Goal: Task Accomplishment & Management: Complete application form

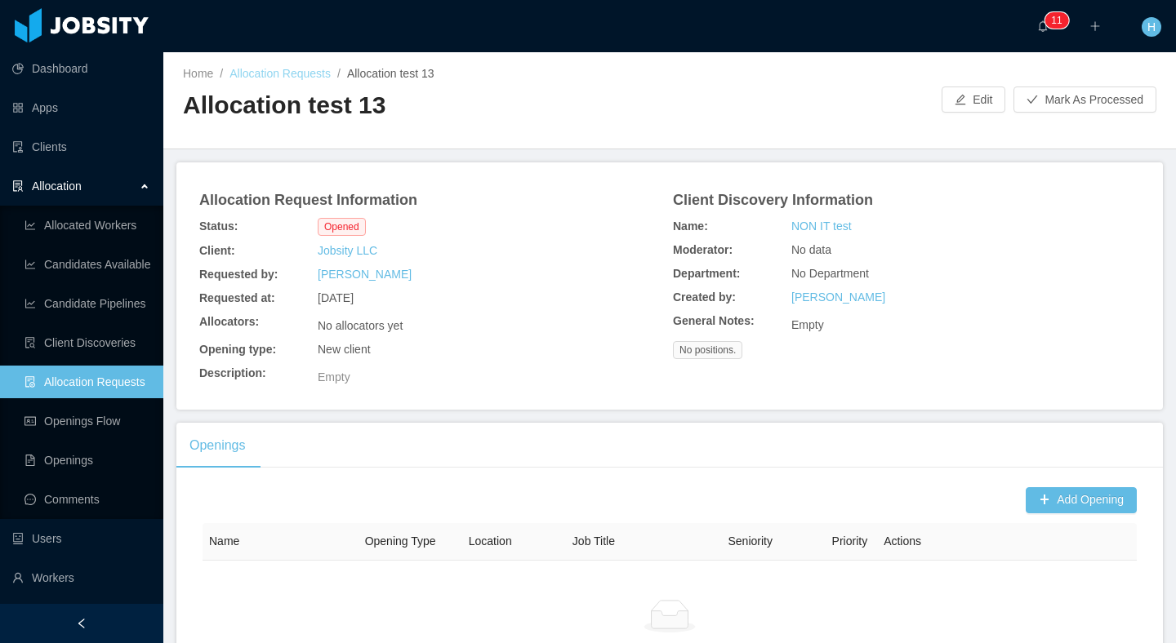
click at [316, 78] on link "Allocation Requests" at bounding box center [279, 73] width 101 height 13
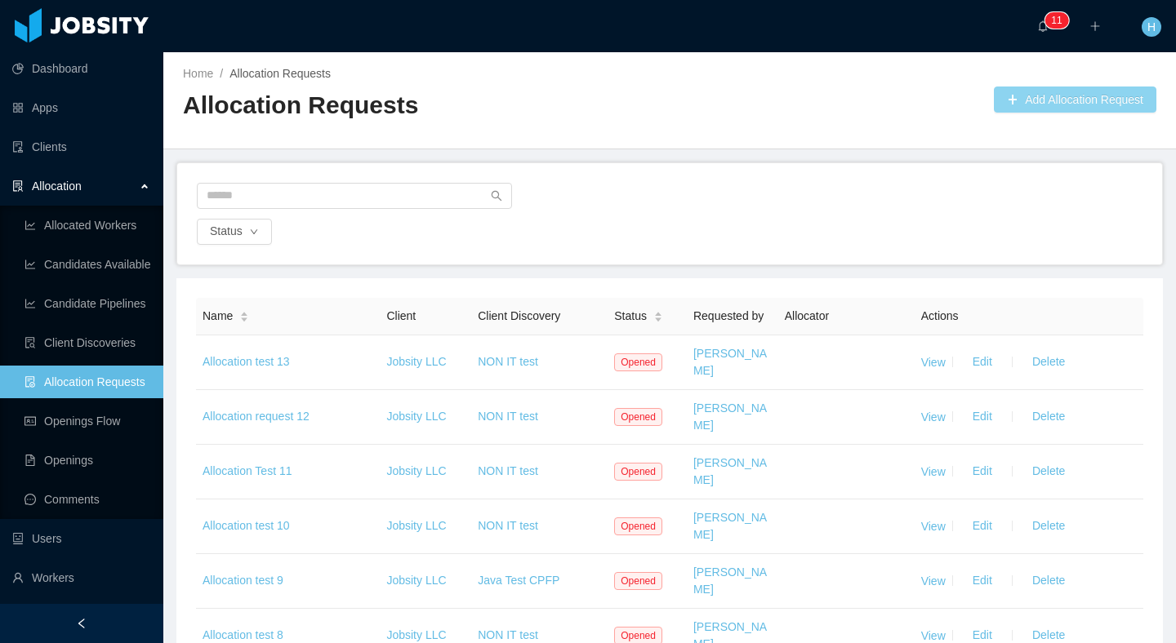
click at [1062, 106] on button "Add Allocation Request" at bounding box center [1075, 100] width 162 height 26
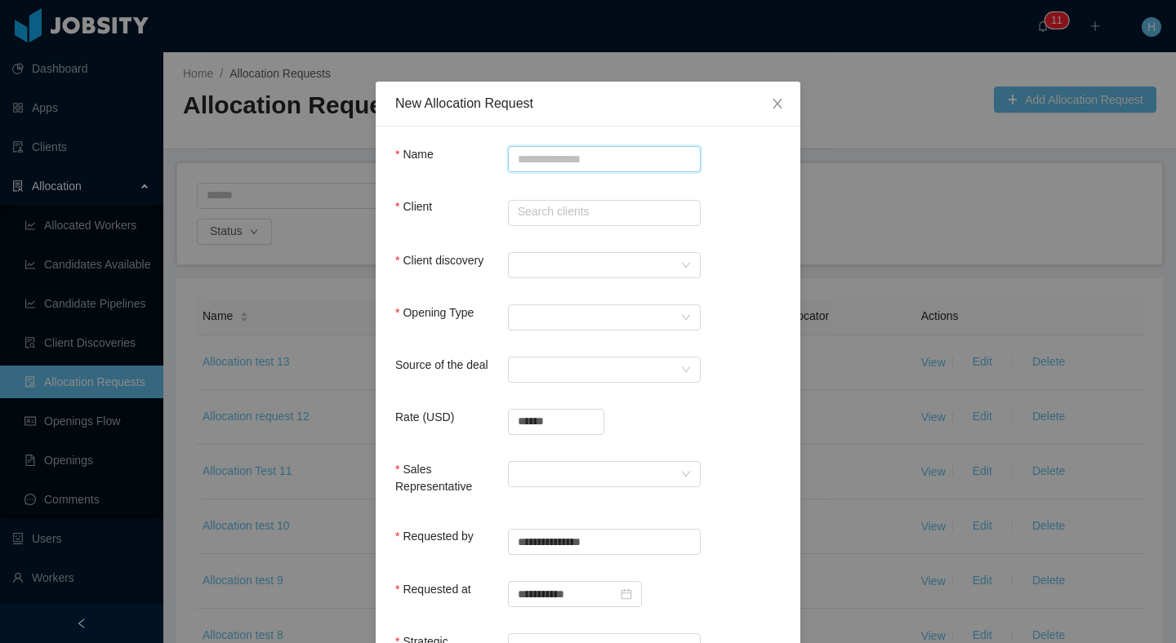
click at [574, 168] on input "Name" at bounding box center [604, 159] width 193 height 26
type input "**********"
click at [431, 225] on div "Client Search clients" at bounding box center [587, 215] width 385 height 34
click at [572, 230] on div "Client Search clients" at bounding box center [587, 215] width 385 height 34
drag, startPoint x: 579, startPoint y: 227, endPoint x: 607, endPoint y: 206, distance: 34.9
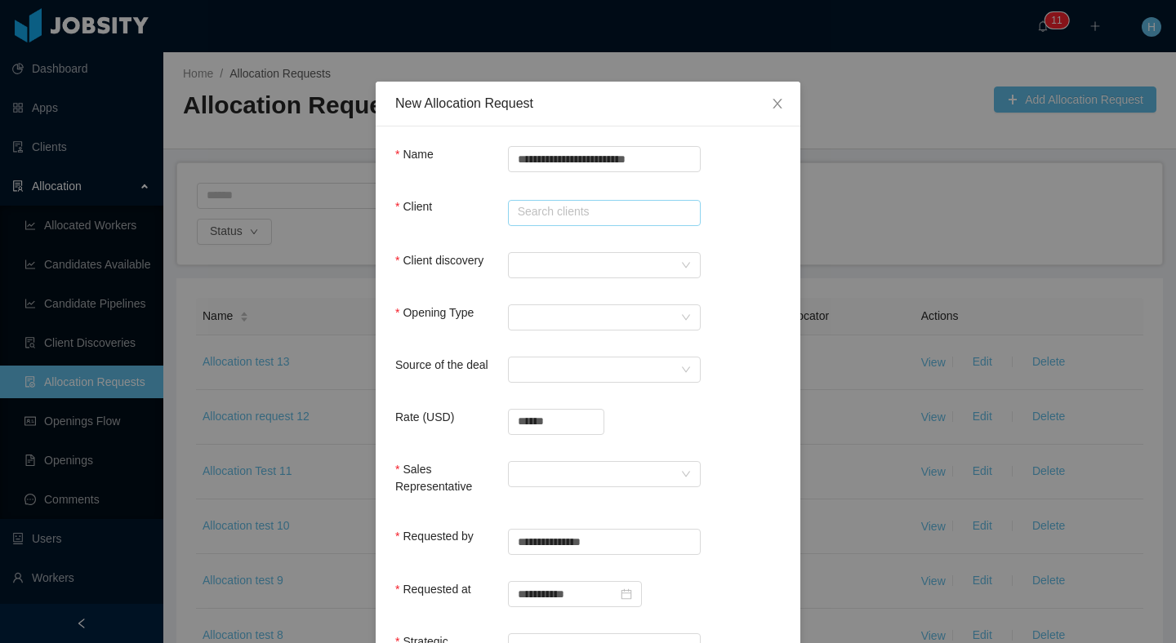
click at [592, 217] on div "Client Search clients" at bounding box center [587, 215] width 385 height 34
click at [607, 206] on input "text" at bounding box center [604, 213] width 193 height 26
click at [562, 246] on li "Jobsity LLC" at bounding box center [597, 244] width 193 height 26
type input "**********"
click at [554, 263] on div at bounding box center [599, 265] width 162 height 24
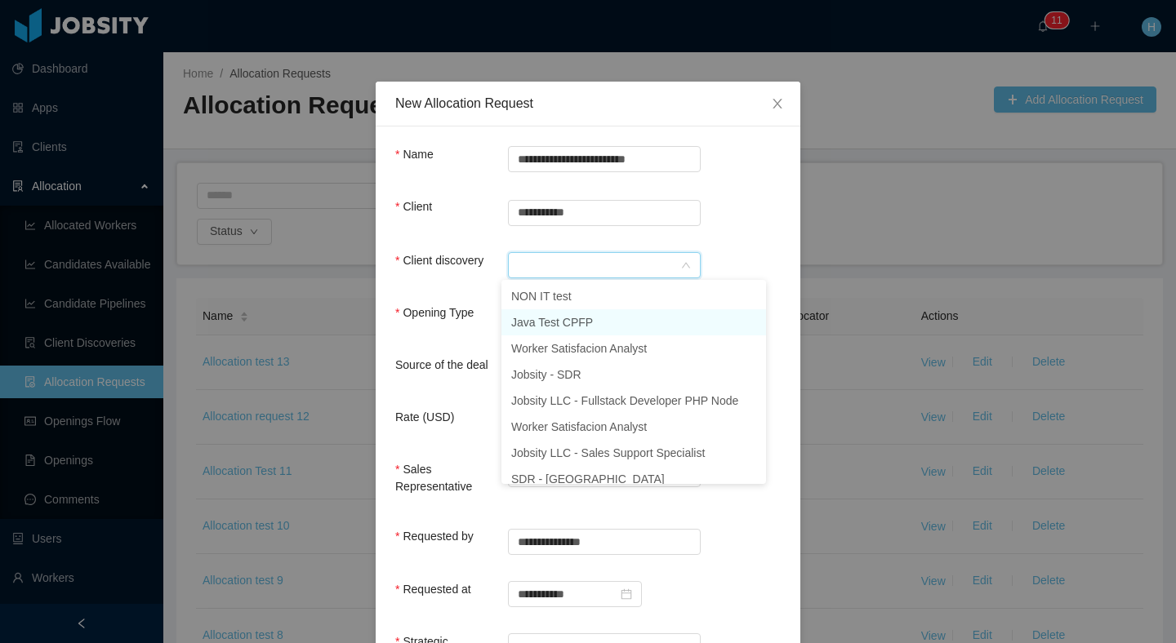
click at [559, 333] on li "Java Test CPFP" at bounding box center [633, 322] width 265 height 26
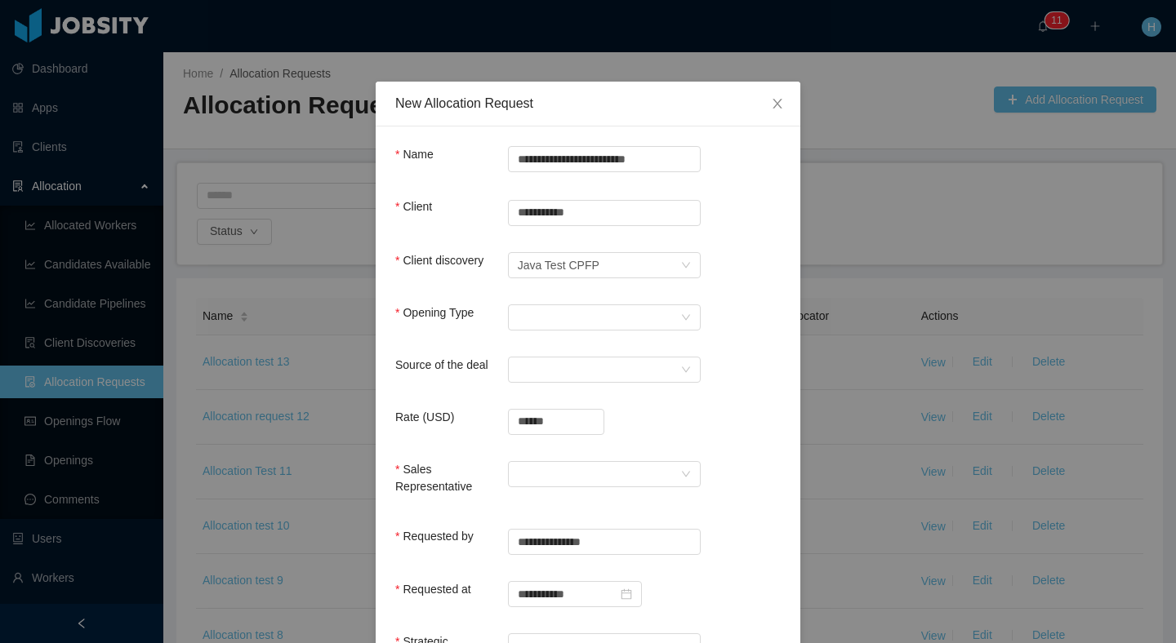
click at [523, 336] on form "**********" at bounding box center [587, 514] width 385 height 737
click at [533, 324] on div "Select Opening Type" at bounding box center [599, 317] width 162 height 24
click at [549, 379] on li "Upsale" at bounding box center [597, 375] width 193 height 26
click at [555, 380] on div "Select a Source" at bounding box center [599, 370] width 162 height 24
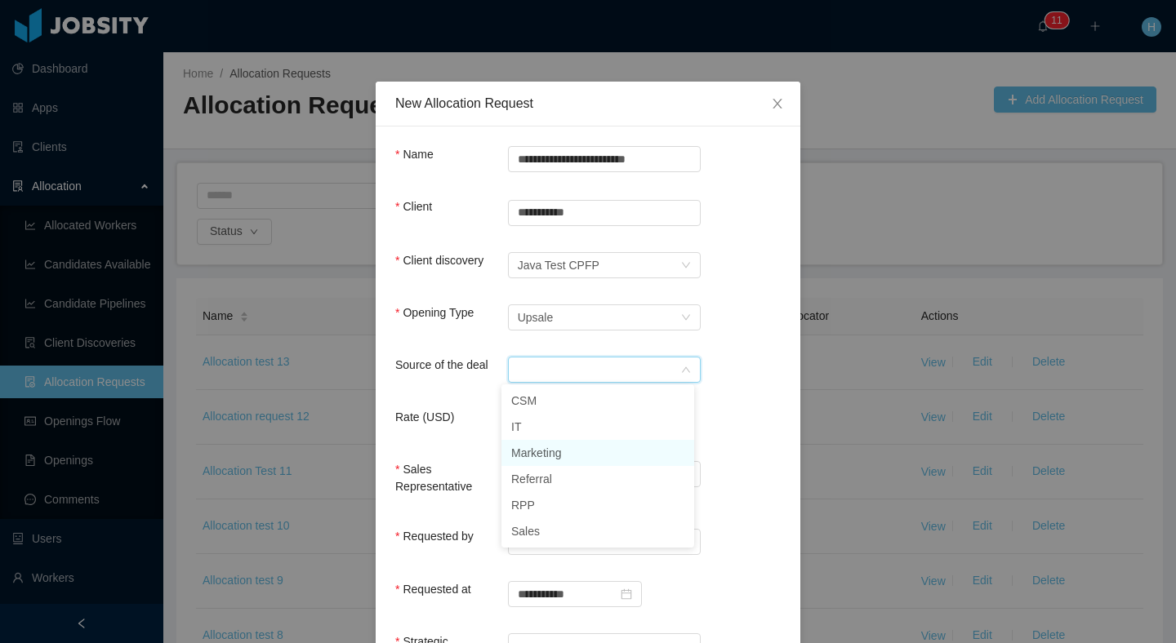
click at [545, 454] on li "Marketing" at bounding box center [597, 453] width 193 height 26
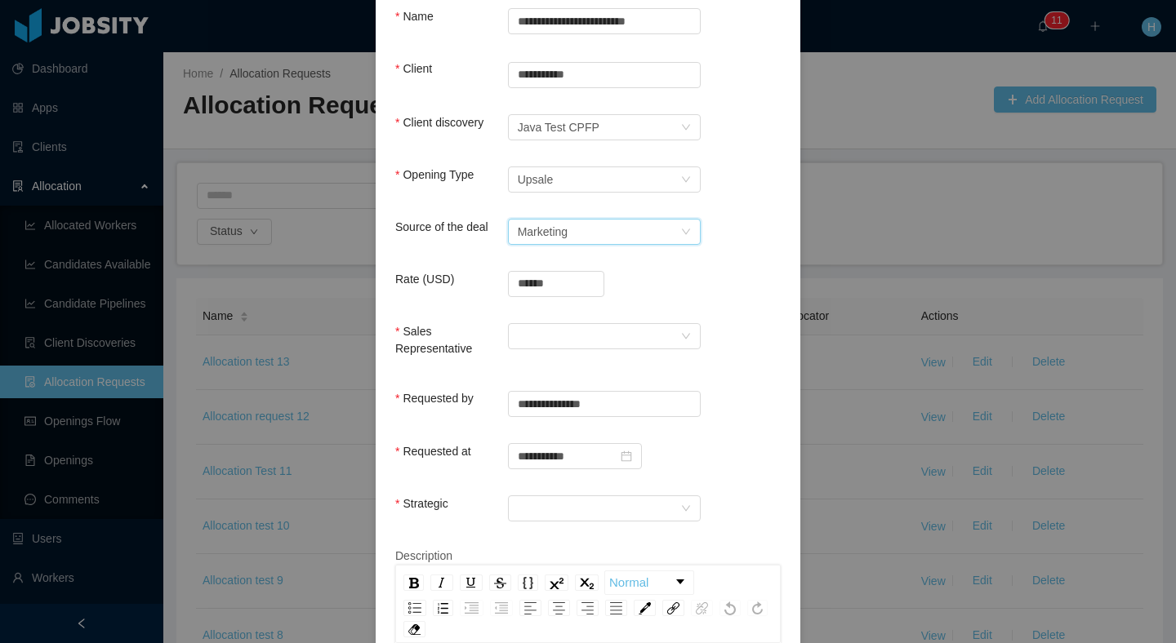
click at [603, 315] on form "**********" at bounding box center [587, 376] width 385 height 737
click at [578, 336] on div at bounding box center [599, 336] width 162 height 24
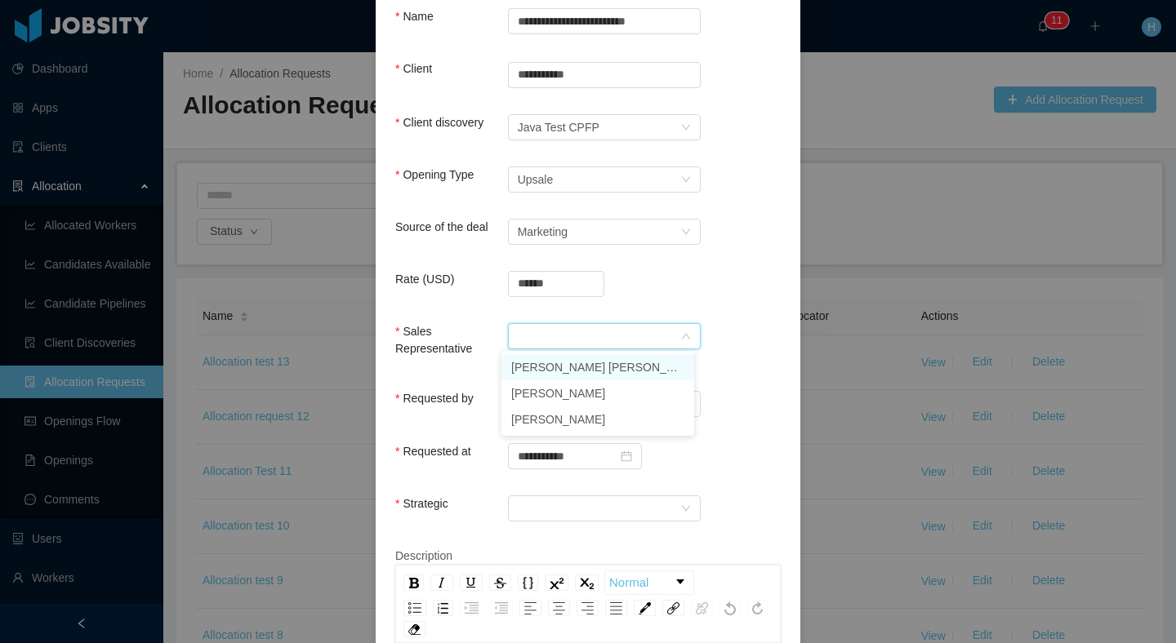
click at [581, 368] on li "[PERSON_NAME] [PERSON_NAME]" at bounding box center [597, 367] width 193 height 26
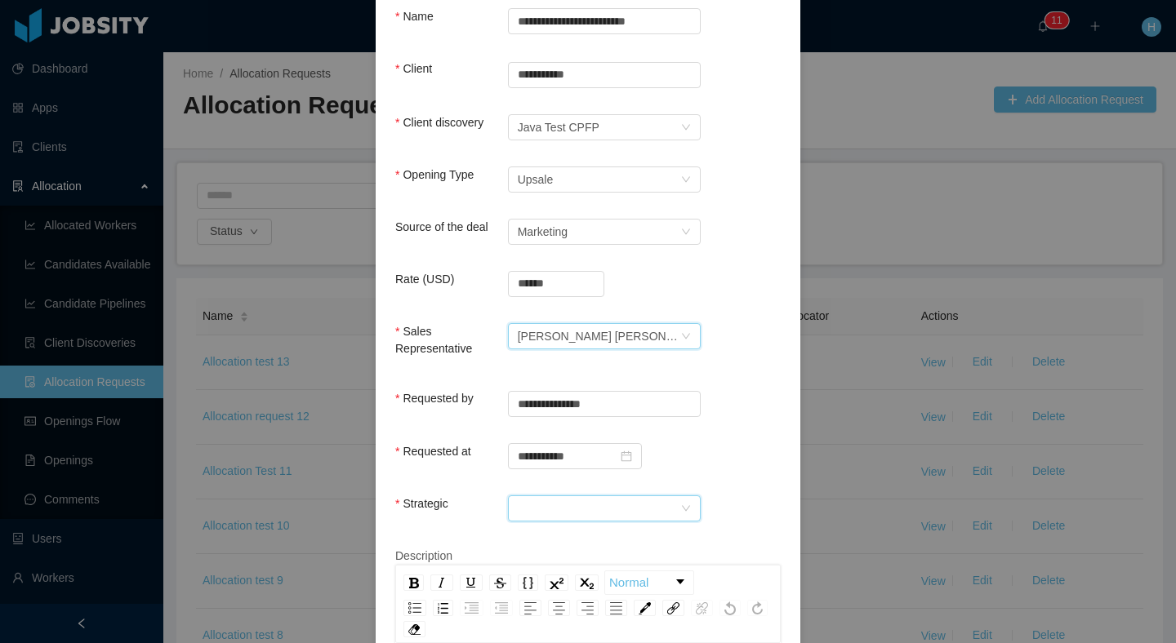
click at [616, 501] on div at bounding box center [599, 508] width 162 height 24
click at [533, 560] on li "No" at bounding box center [597, 565] width 193 height 26
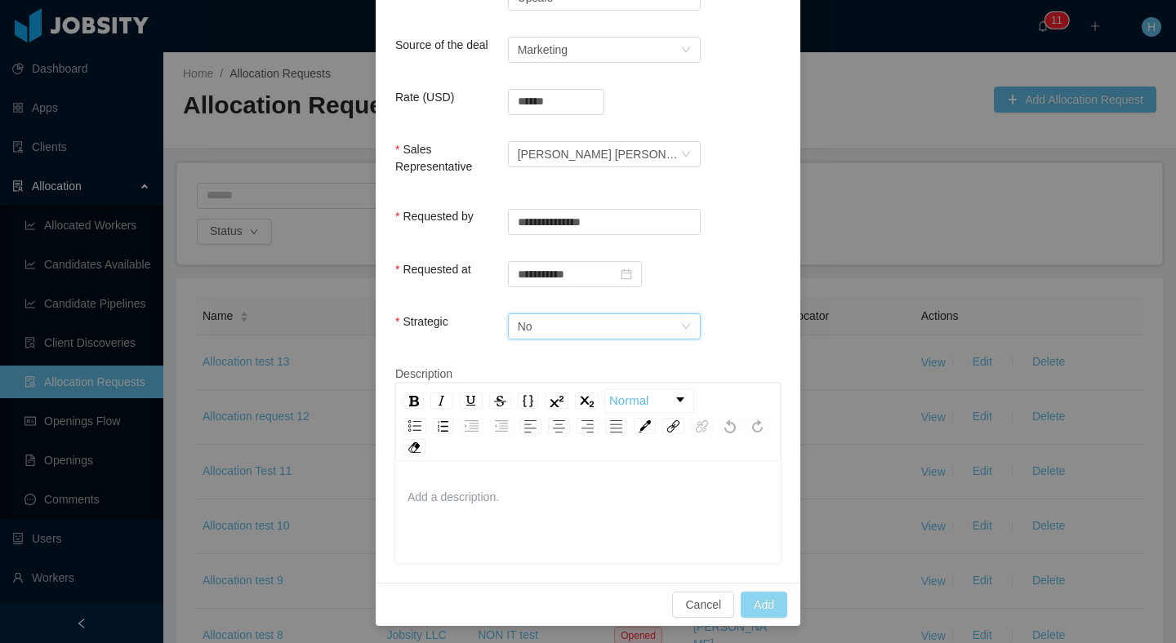
click at [755, 608] on button "Add" at bounding box center [763, 605] width 47 height 26
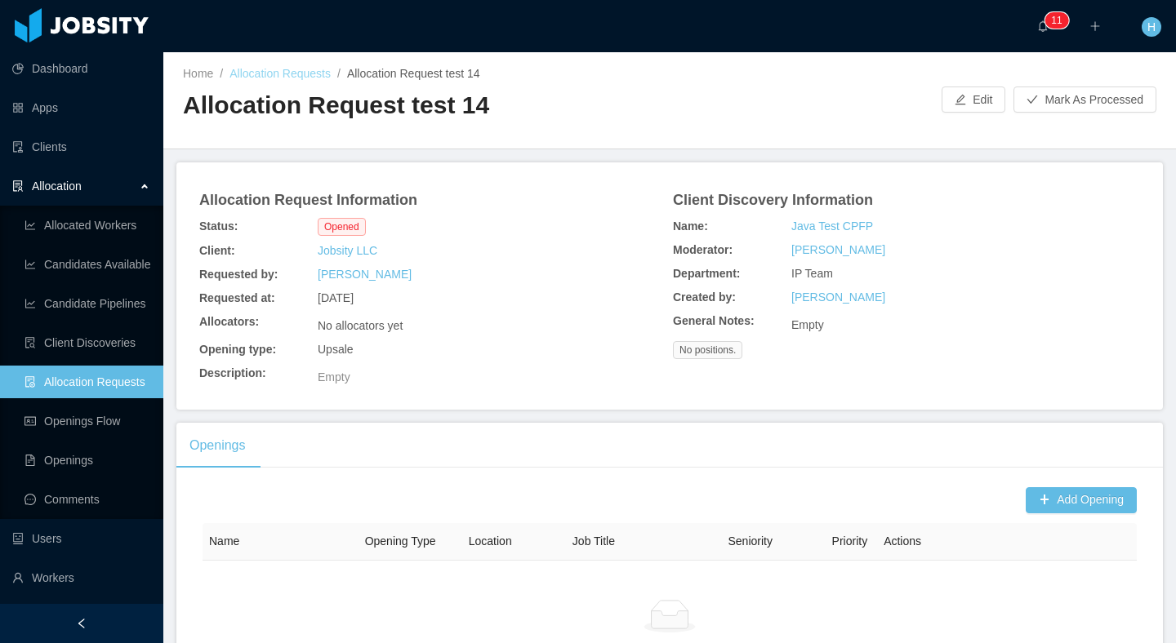
click at [319, 68] on link "Allocation Requests" at bounding box center [279, 73] width 101 height 13
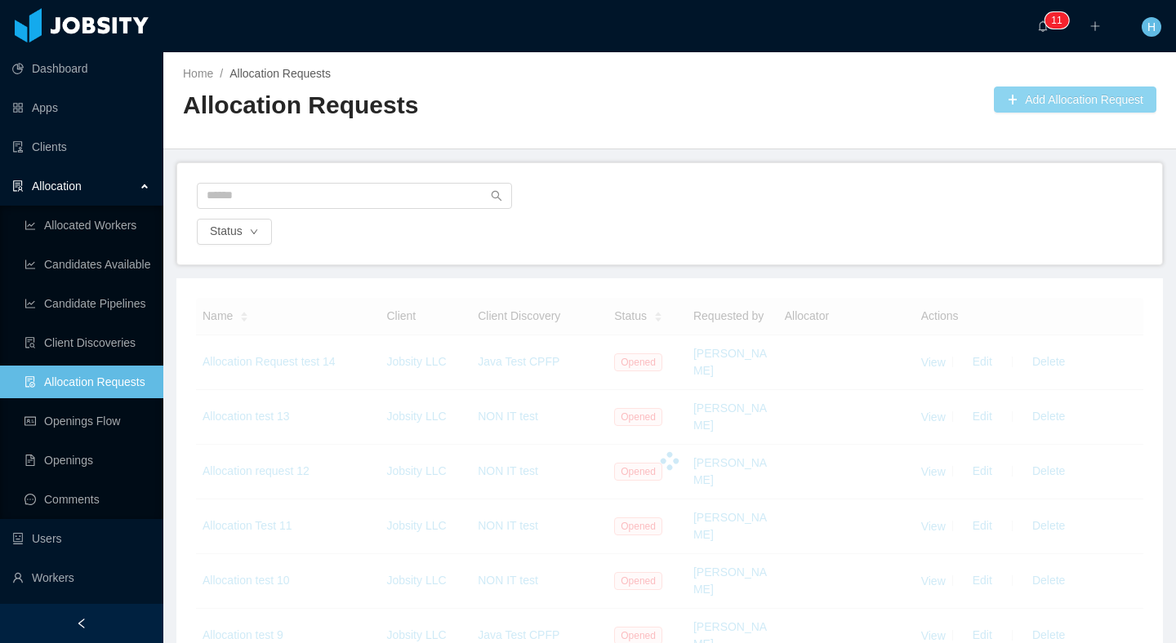
click at [1051, 104] on button "Add Allocation Request" at bounding box center [1075, 100] width 162 height 26
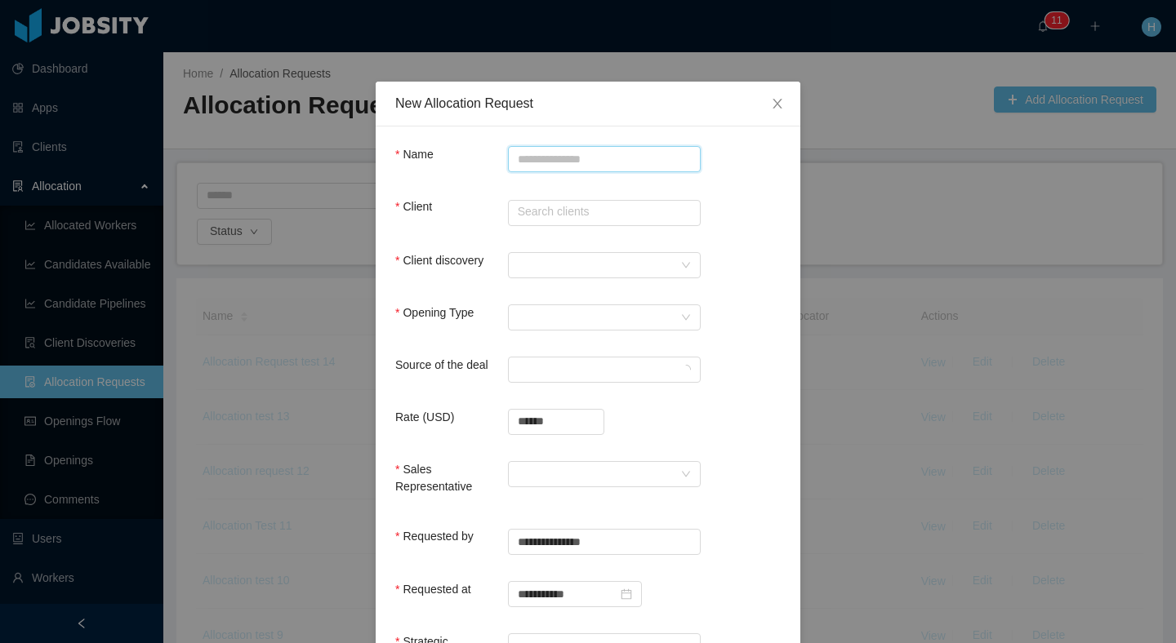
click at [530, 168] on input "Name" at bounding box center [604, 159] width 193 height 26
type input "**********"
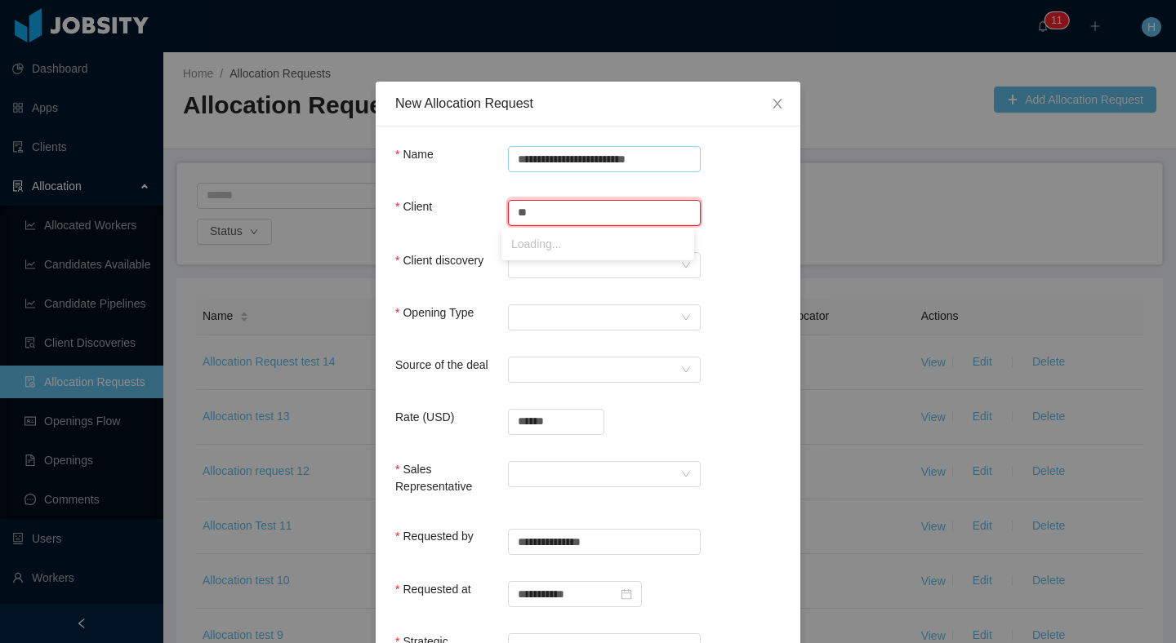
type input "*"
type input "**********"
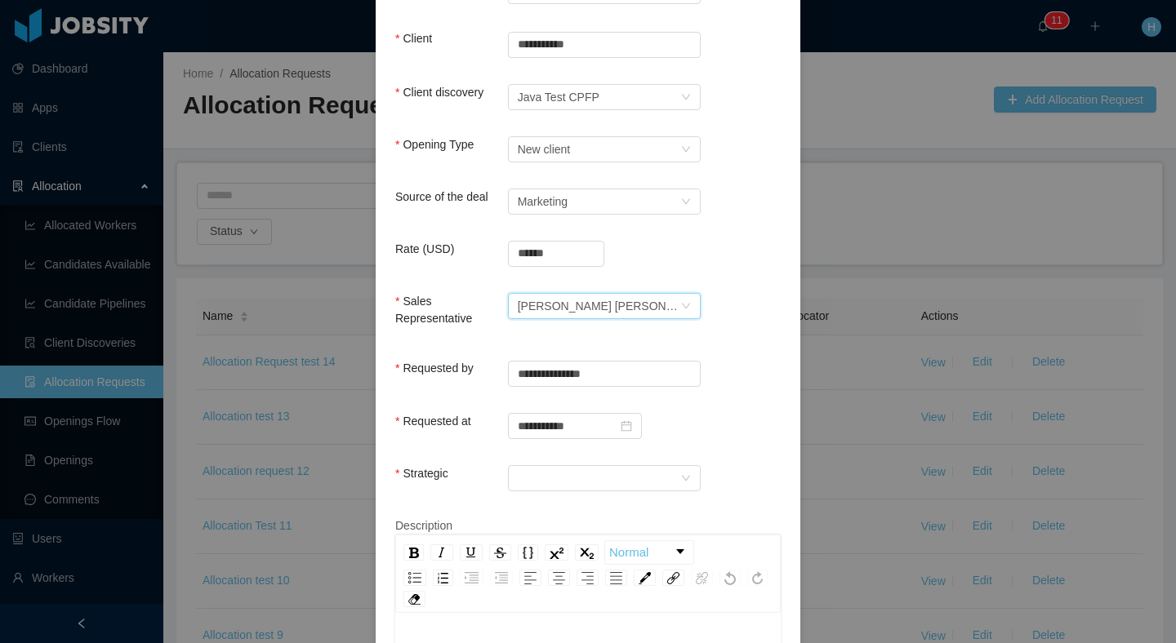
scroll to position [179, 0]
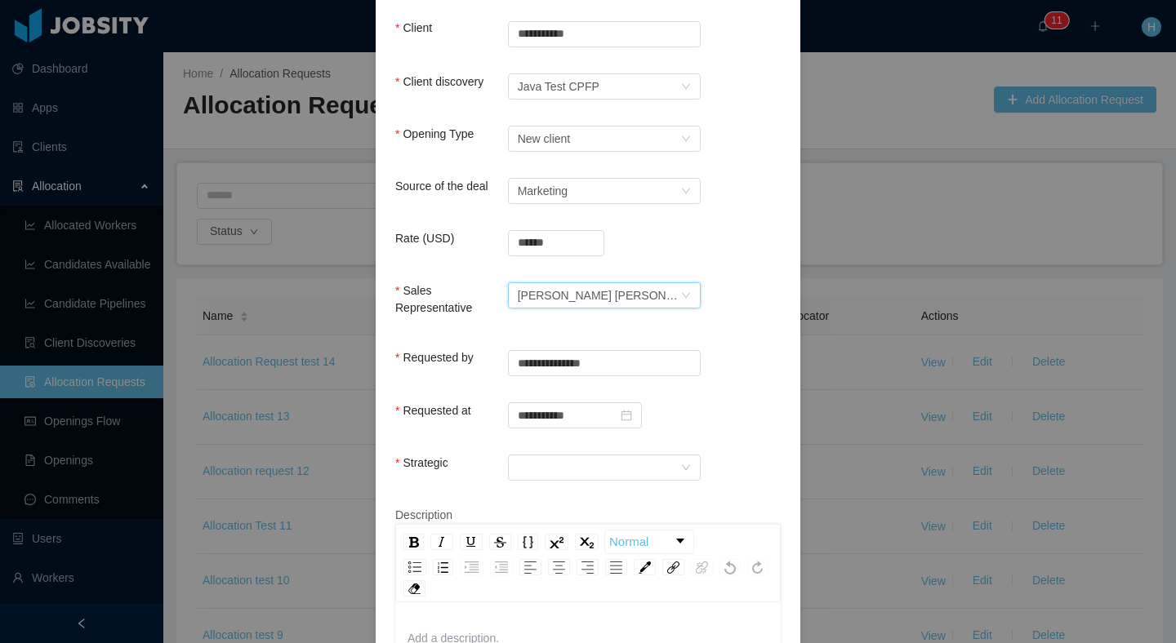
click at [695, 469] on div "Strategic" at bounding box center [587, 471] width 385 height 33
click at [665, 469] on div at bounding box center [599, 468] width 162 height 24
click at [522, 526] on li "No" at bounding box center [597, 524] width 193 height 26
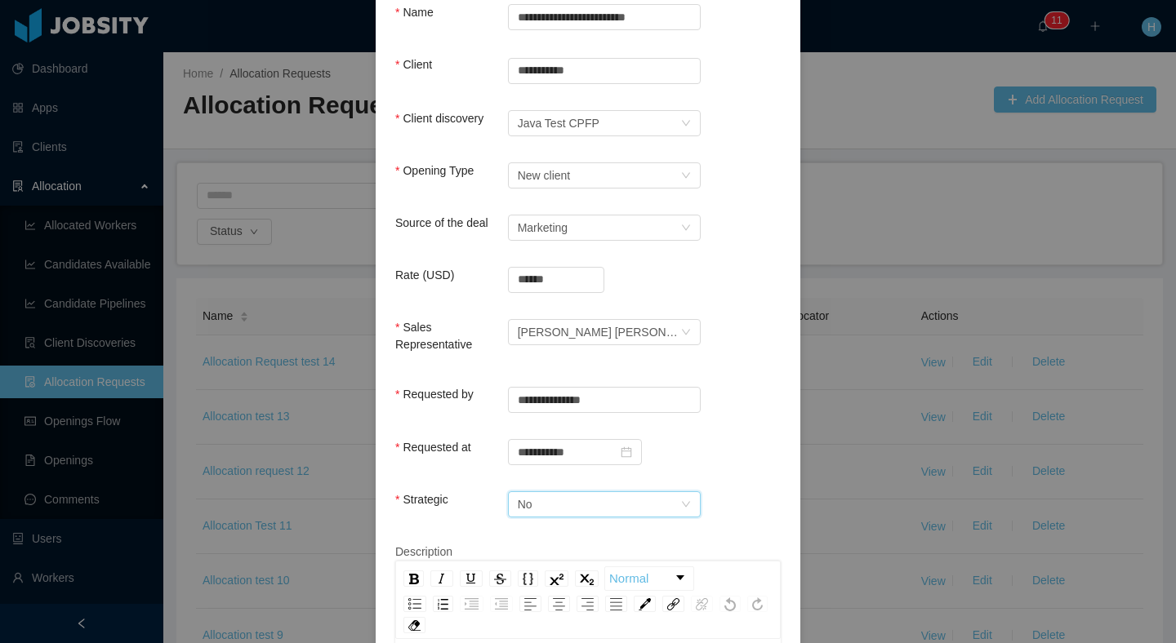
scroll to position [320, 0]
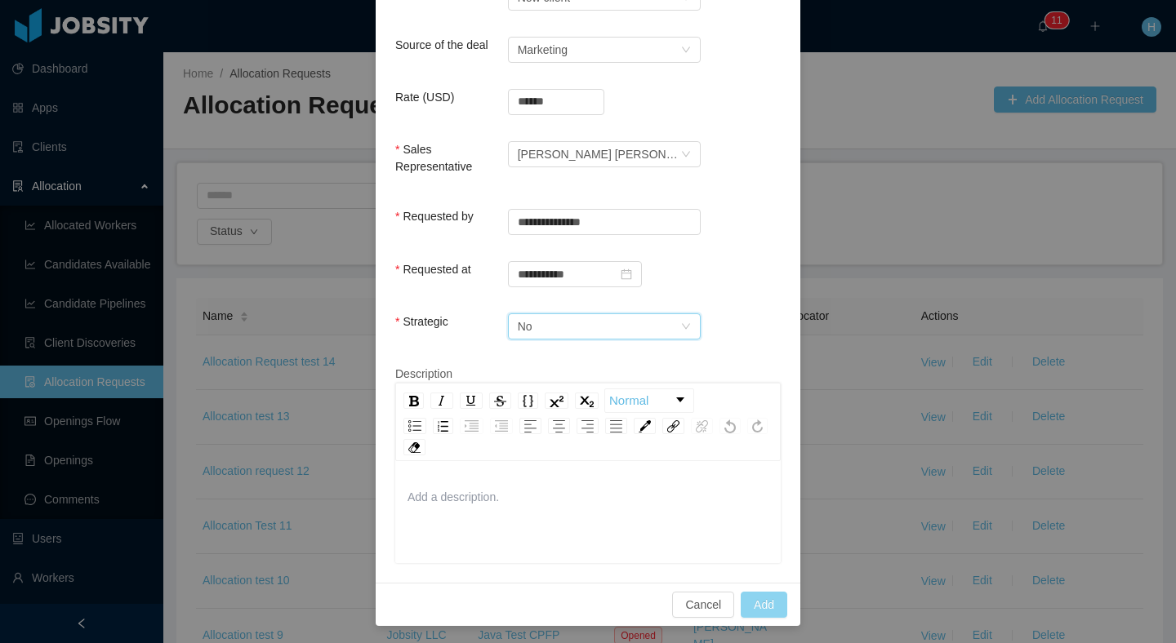
click at [750, 595] on button "Add" at bounding box center [763, 605] width 47 height 26
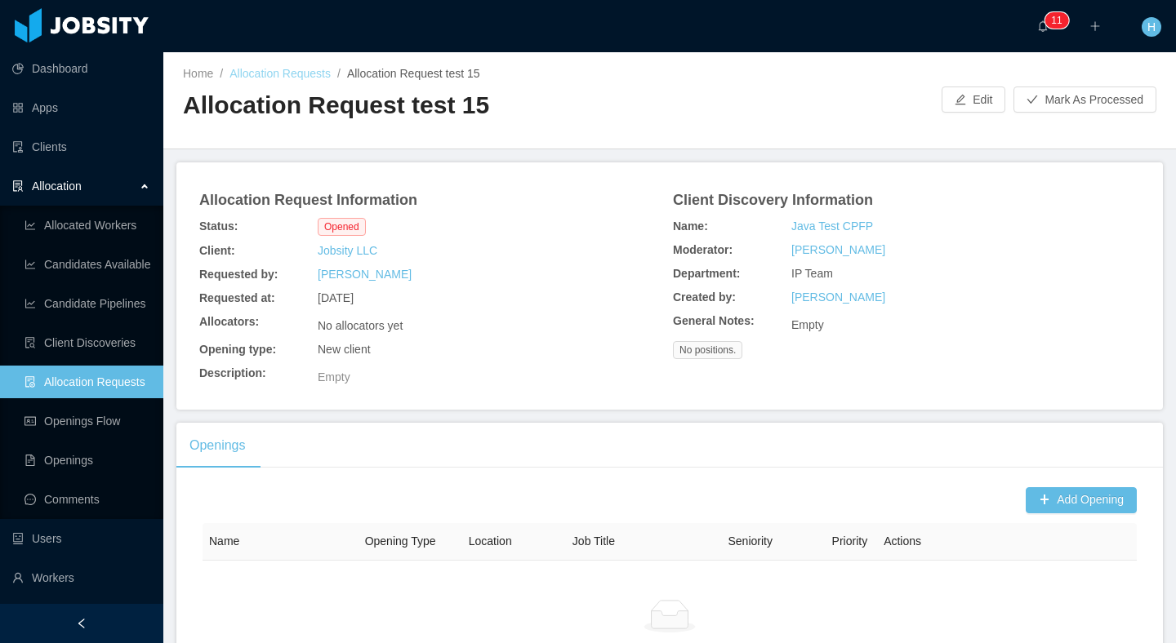
click at [265, 79] on link "Allocation Requests" at bounding box center [279, 73] width 101 height 13
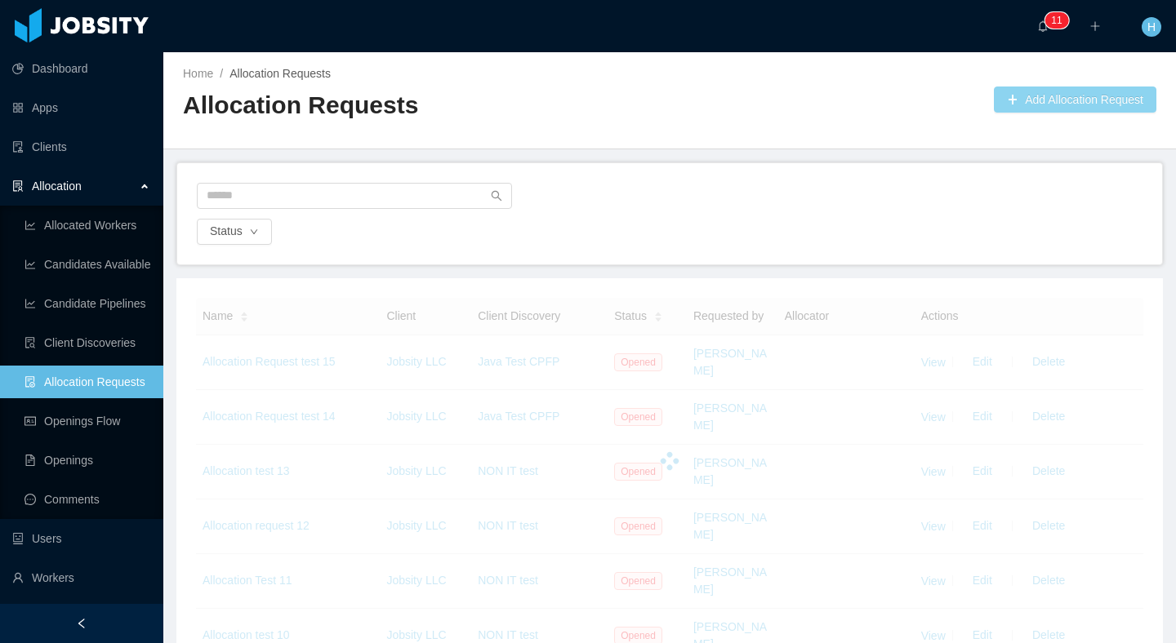
click at [1027, 103] on button "Add Allocation Request" at bounding box center [1075, 100] width 162 height 26
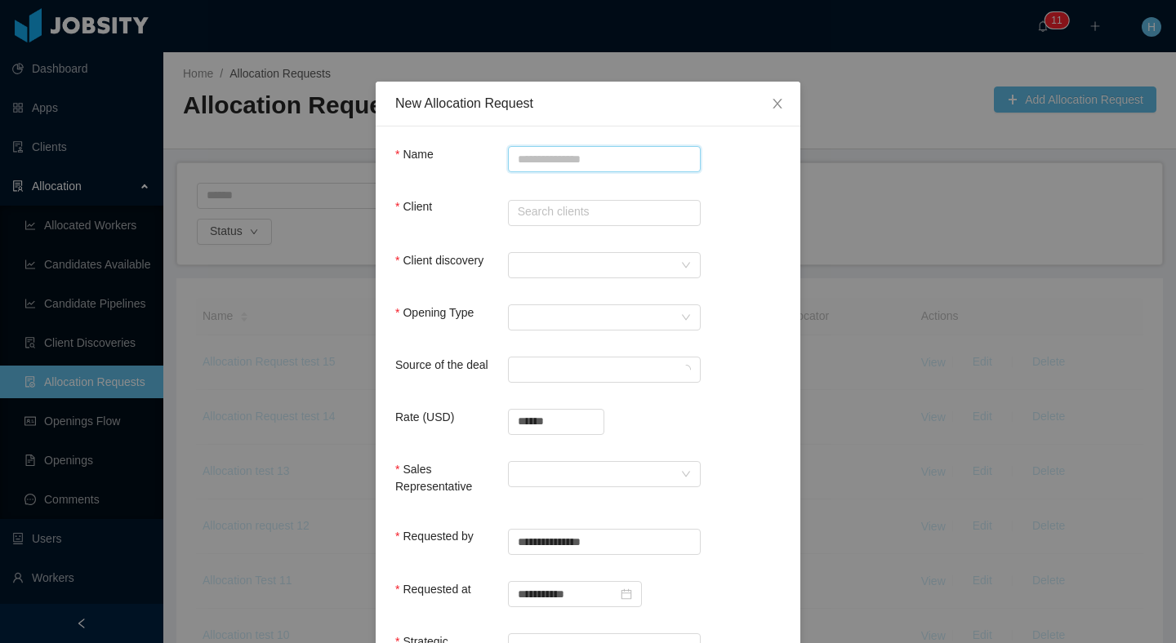
click at [563, 149] on input "Name" at bounding box center [604, 159] width 193 height 26
click at [571, 163] on input "Name" at bounding box center [604, 159] width 193 height 26
type input "**********"
click at [539, 267] on div at bounding box center [599, 265] width 162 height 24
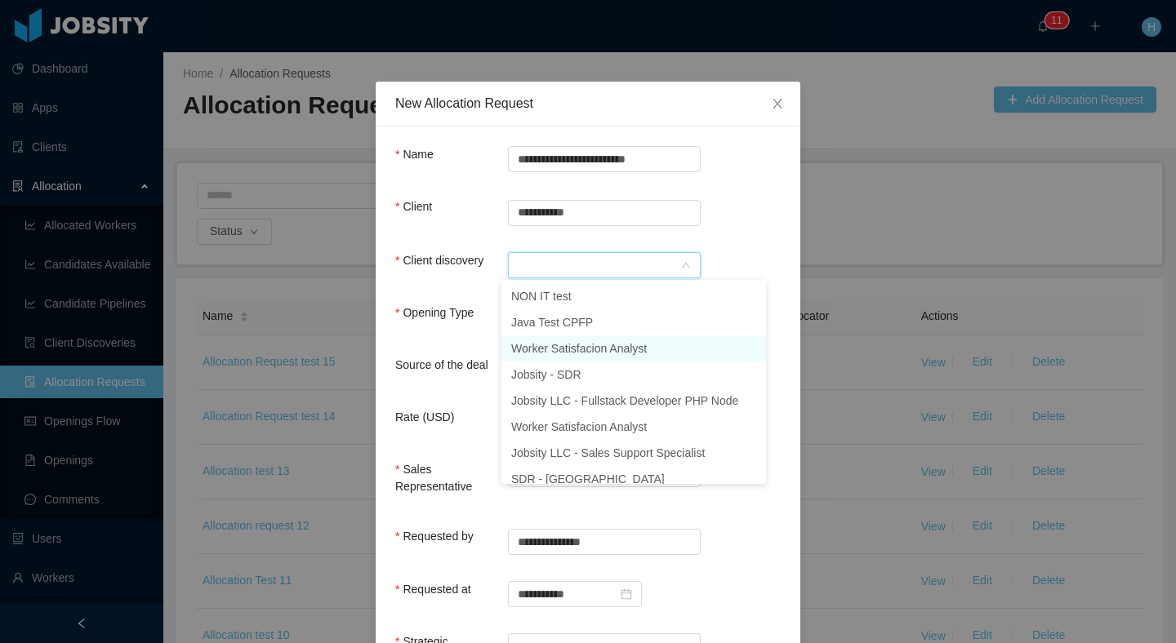
click at [565, 338] on li "Worker Satisfacion Analyst" at bounding box center [633, 349] width 265 height 26
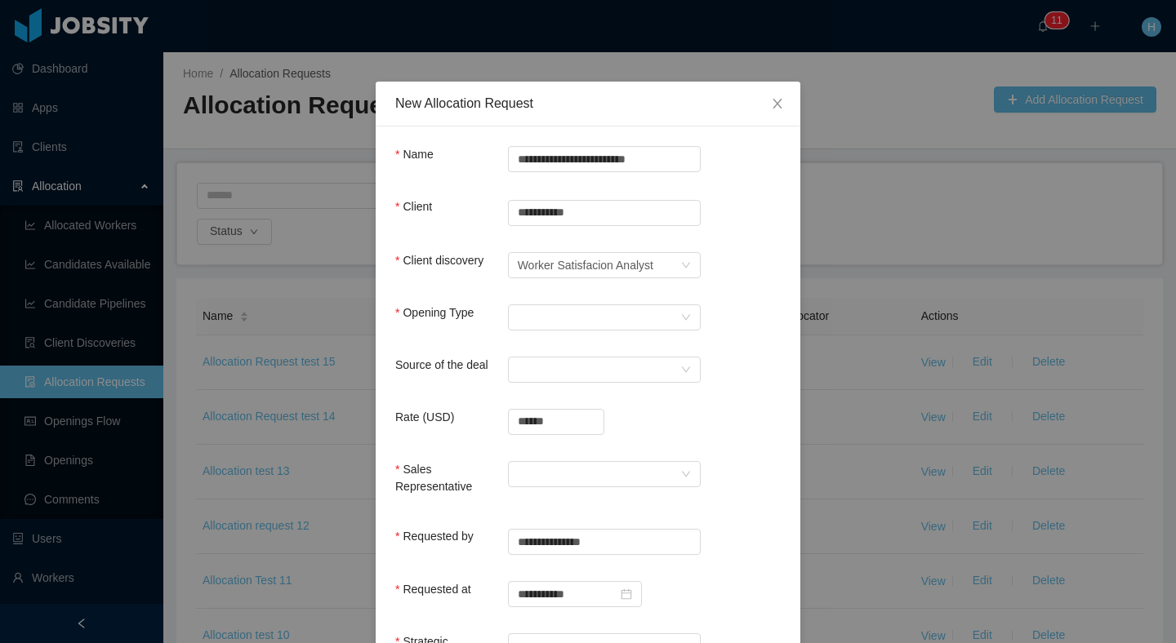
click at [533, 329] on div "Opening Type Select Opening Type" at bounding box center [587, 321] width 385 height 33
click at [543, 314] on div "Select Opening Type" at bounding box center [599, 317] width 162 height 24
click at [538, 370] on li "Upsale" at bounding box center [597, 375] width 193 height 26
click at [552, 380] on div "Select a Source" at bounding box center [599, 370] width 162 height 24
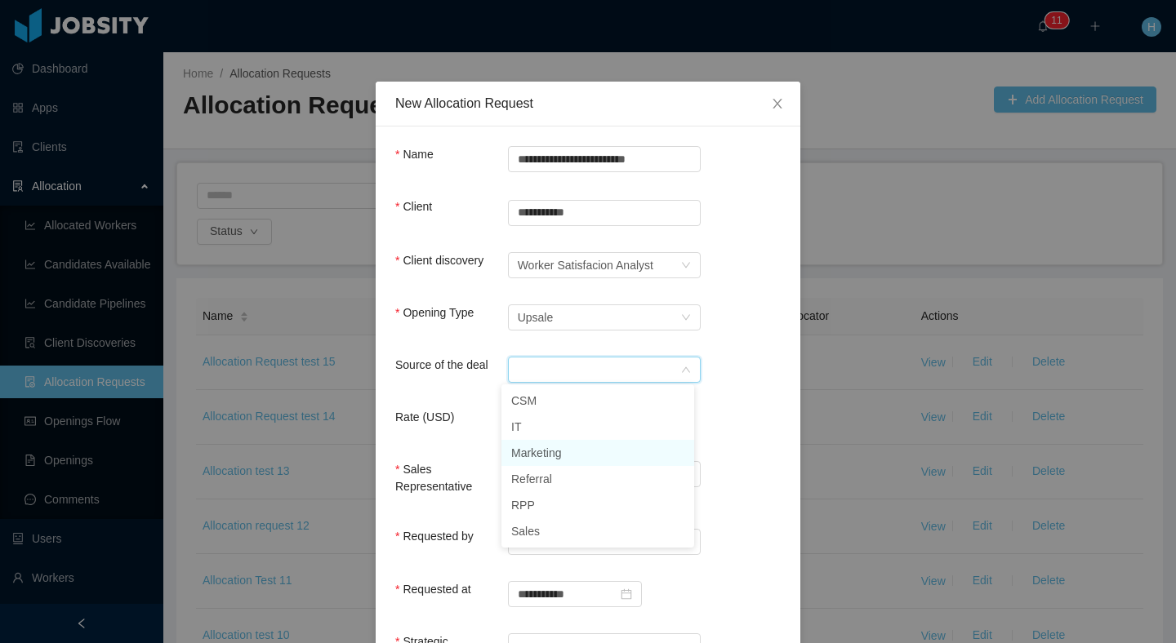
click at [527, 456] on li "Marketing" at bounding box center [597, 453] width 193 height 26
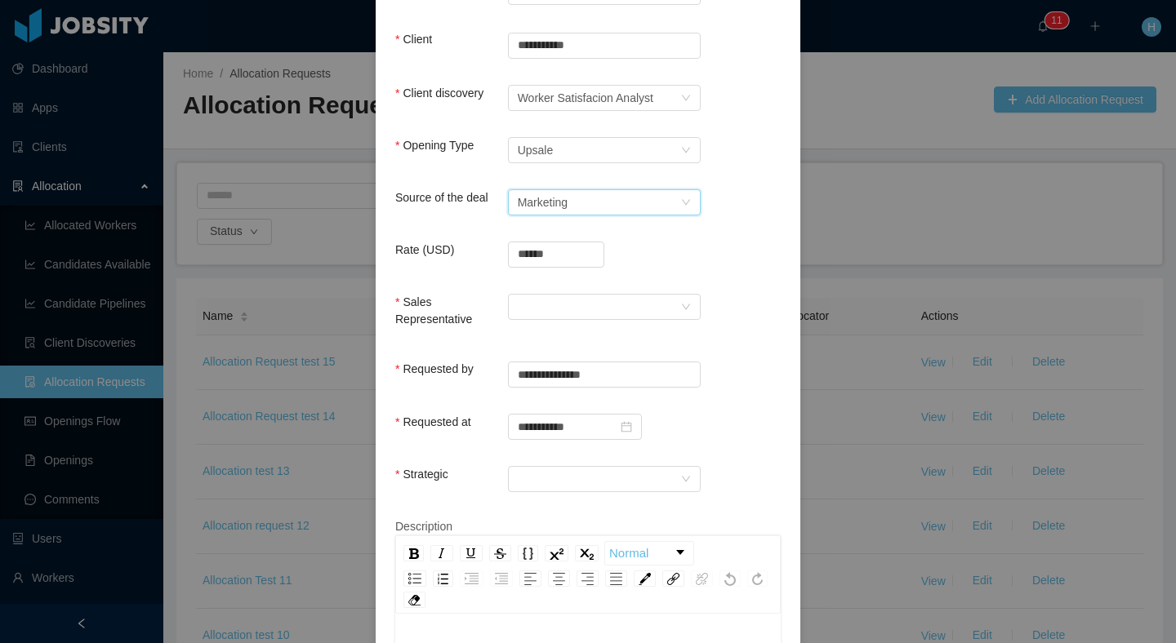
scroll to position [168, 0]
click at [558, 304] on div at bounding box center [599, 306] width 162 height 24
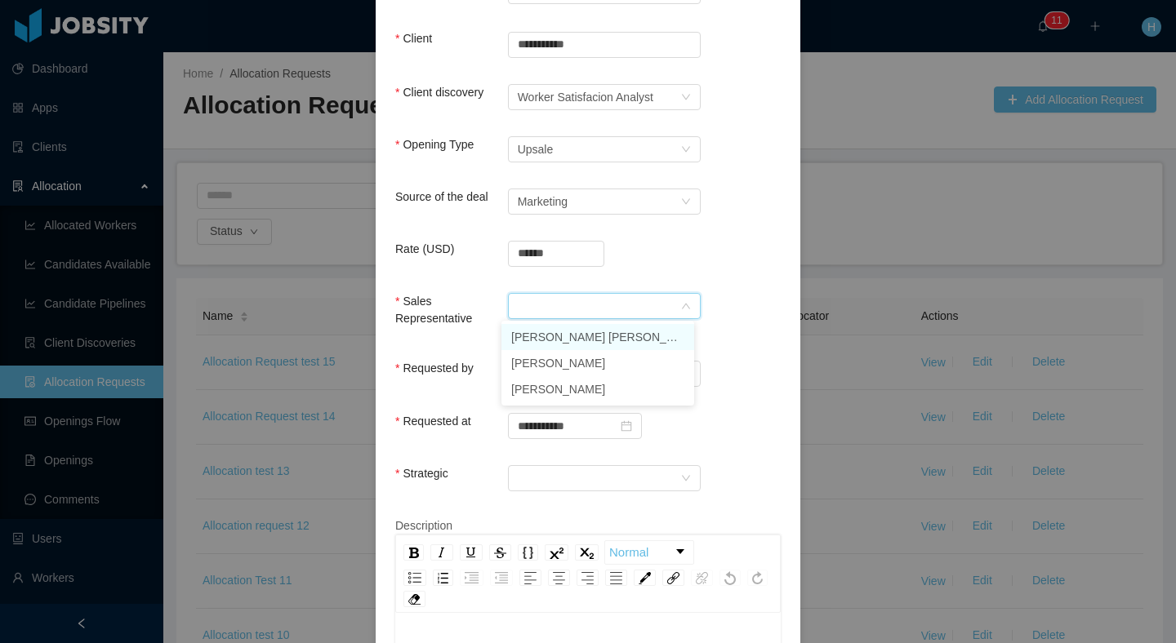
click at [558, 335] on li "[PERSON_NAME] [PERSON_NAME]" at bounding box center [597, 337] width 193 height 26
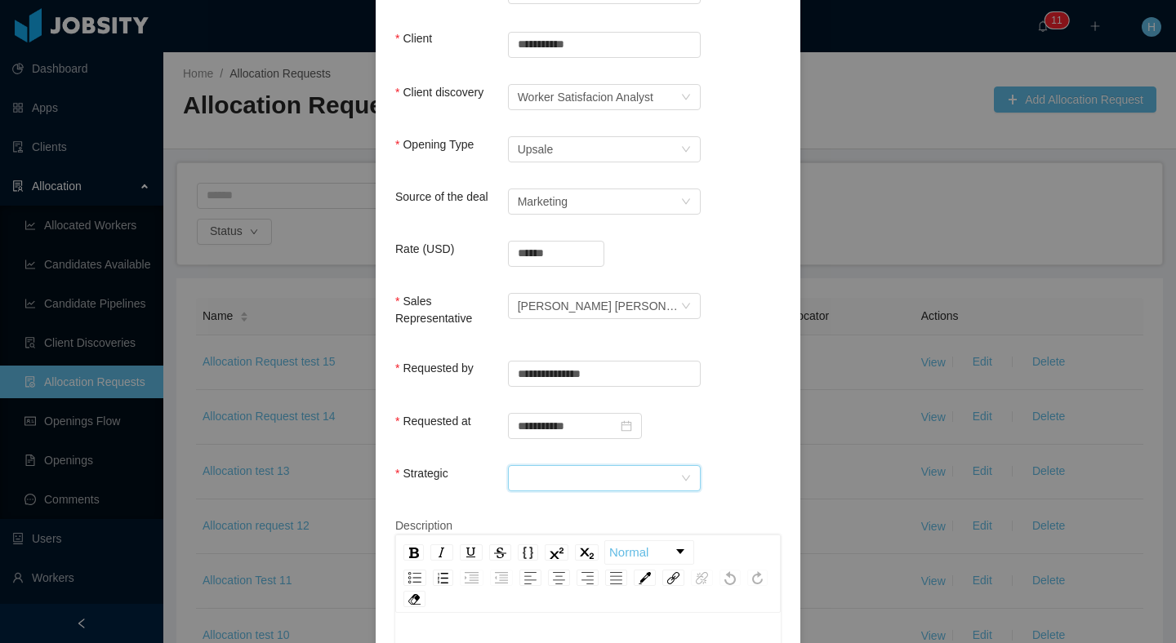
click at [518, 477] on div at bounding box center [599, 478] width 162 height 24
click at [559, 531] on li "No" at bounding box center [597, 535] width 193 height 26
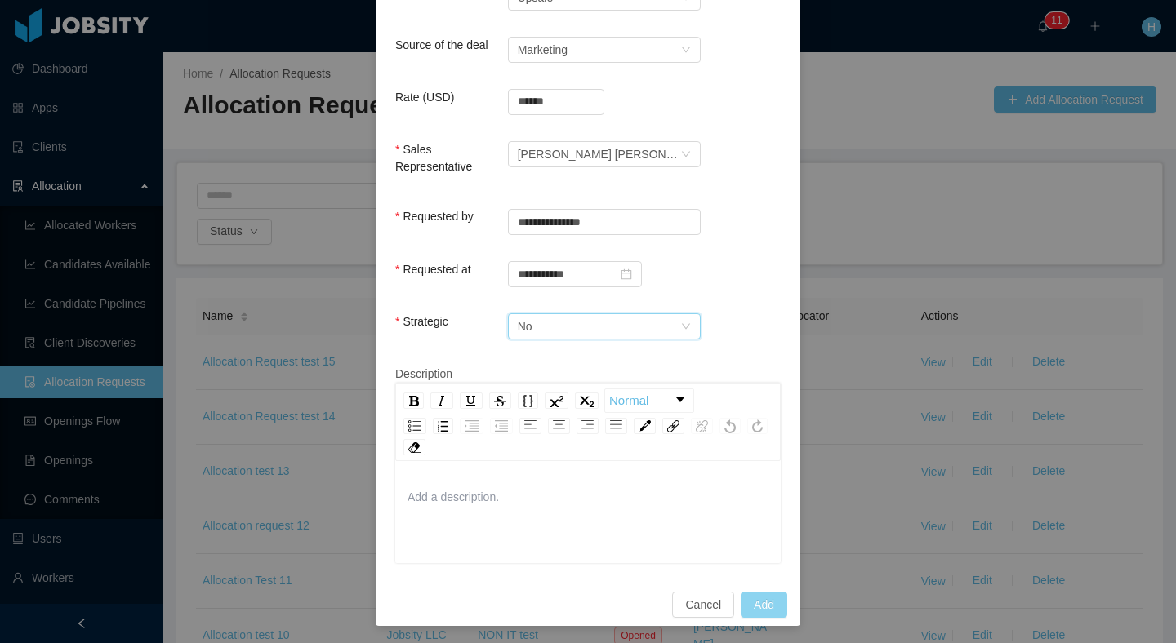
click at [757, 604] on button "Add" at bounding box center [763, 605] width 47 height 26
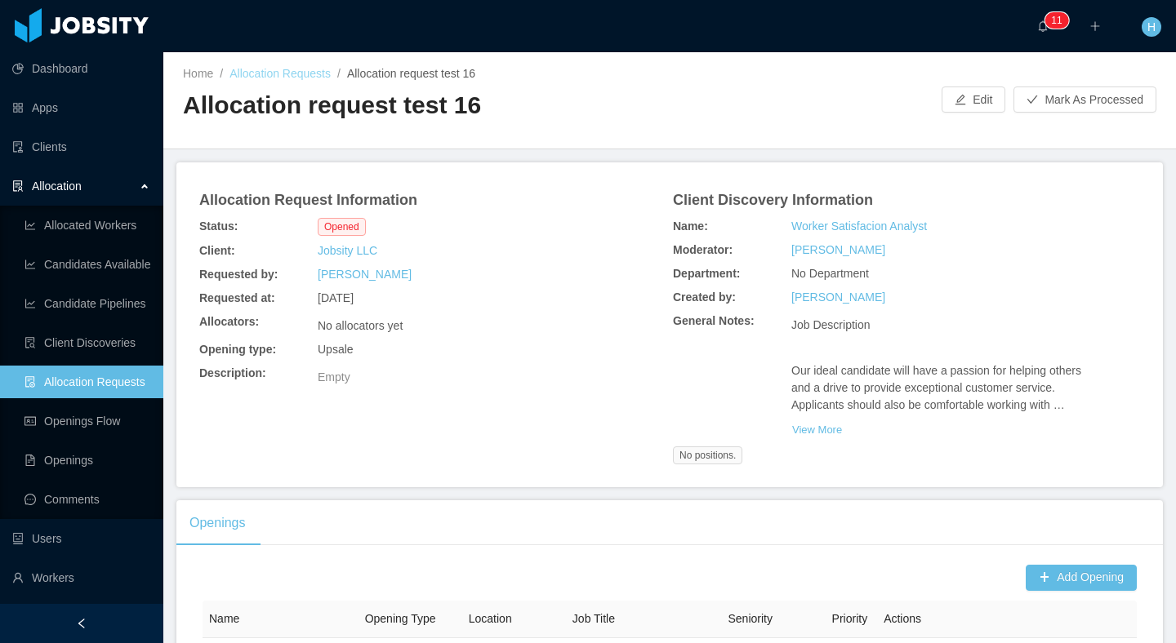
click at [293, 73] on link "Allocation Requests" at bounding box center [279, 73] width 101 height 13
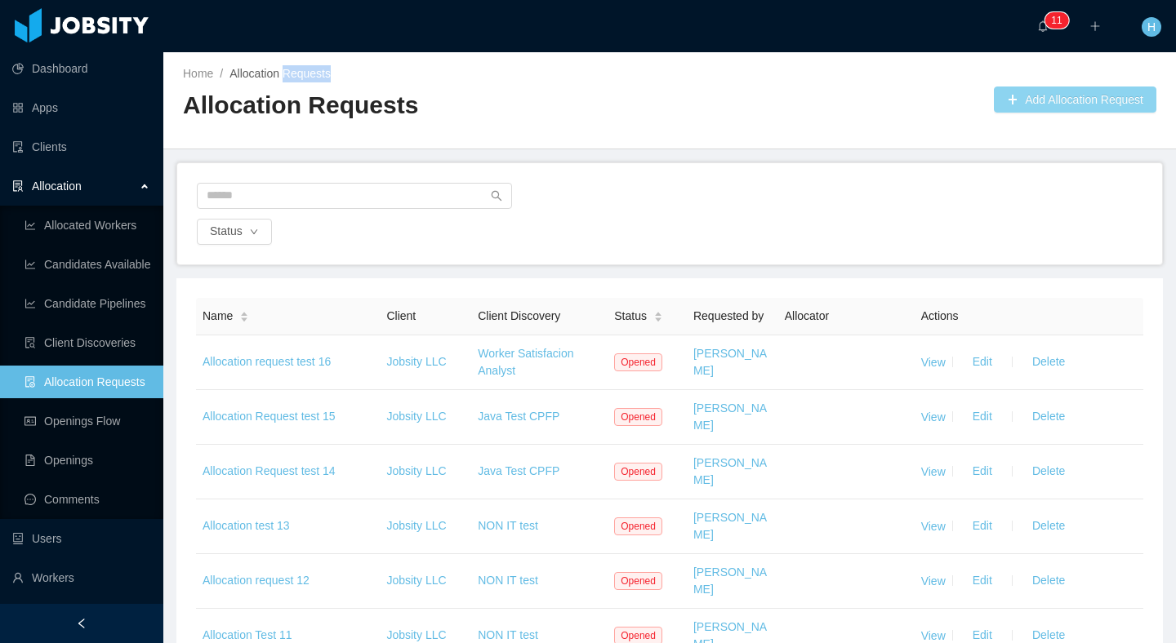
click at [1030, 109] on button "Add Allocation Request" at bounding box center [1075, 100] width 162 height 26
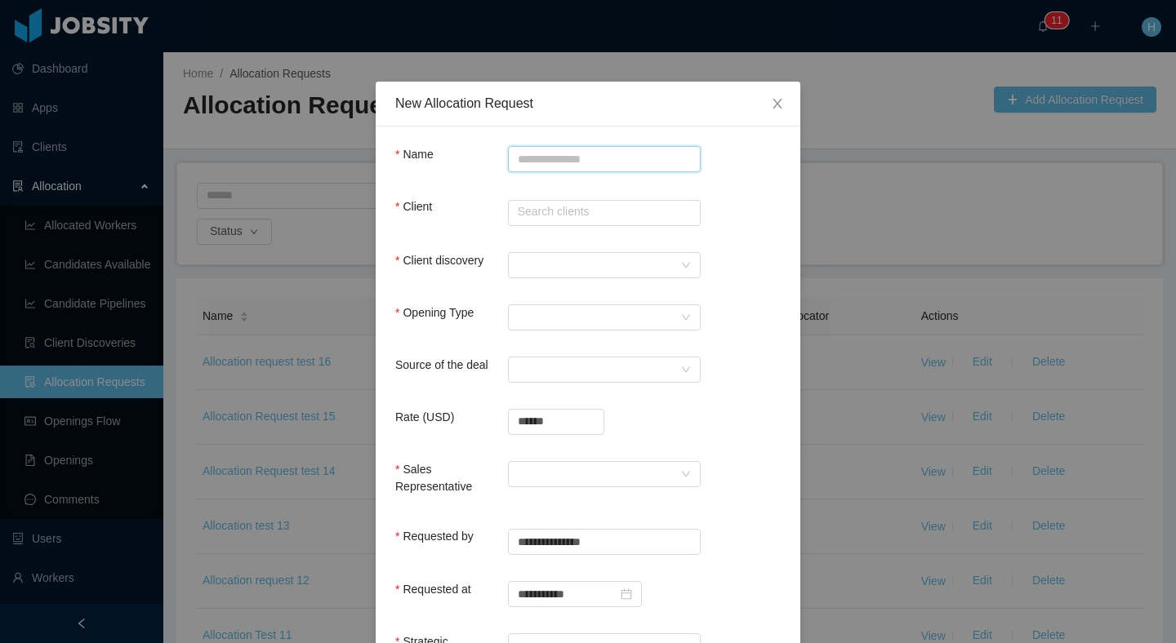
click at [562, 149] on input "Name" at bounding box center [604, 159] width 193 height 26
type input "**********"
type input "*"
type input "**********"
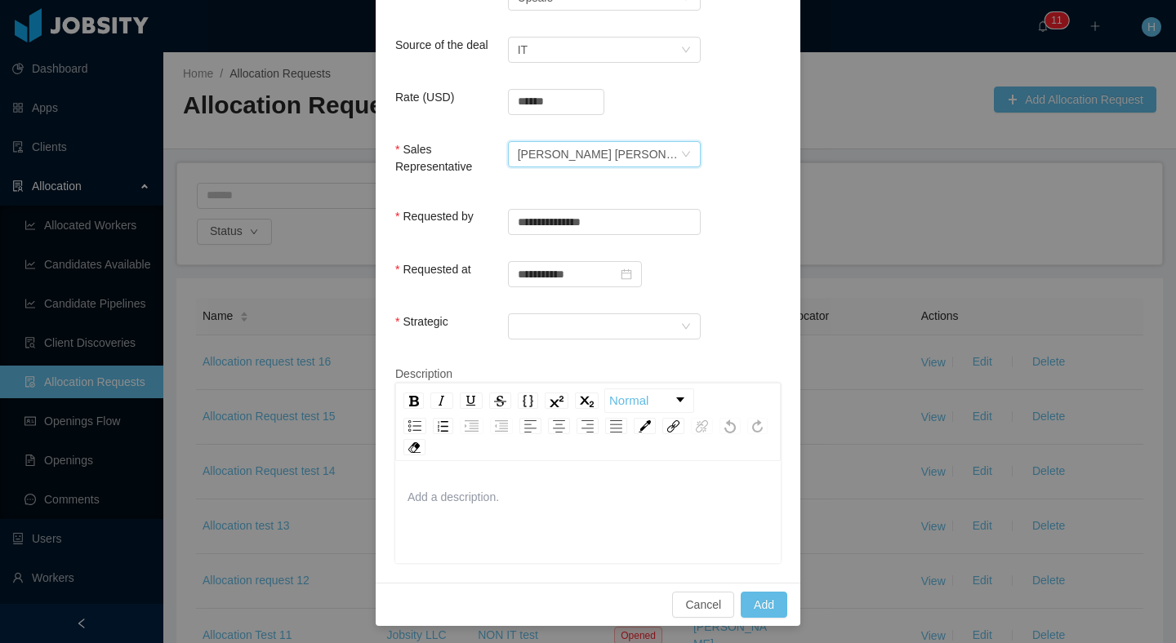
scroll to position [193, 0]
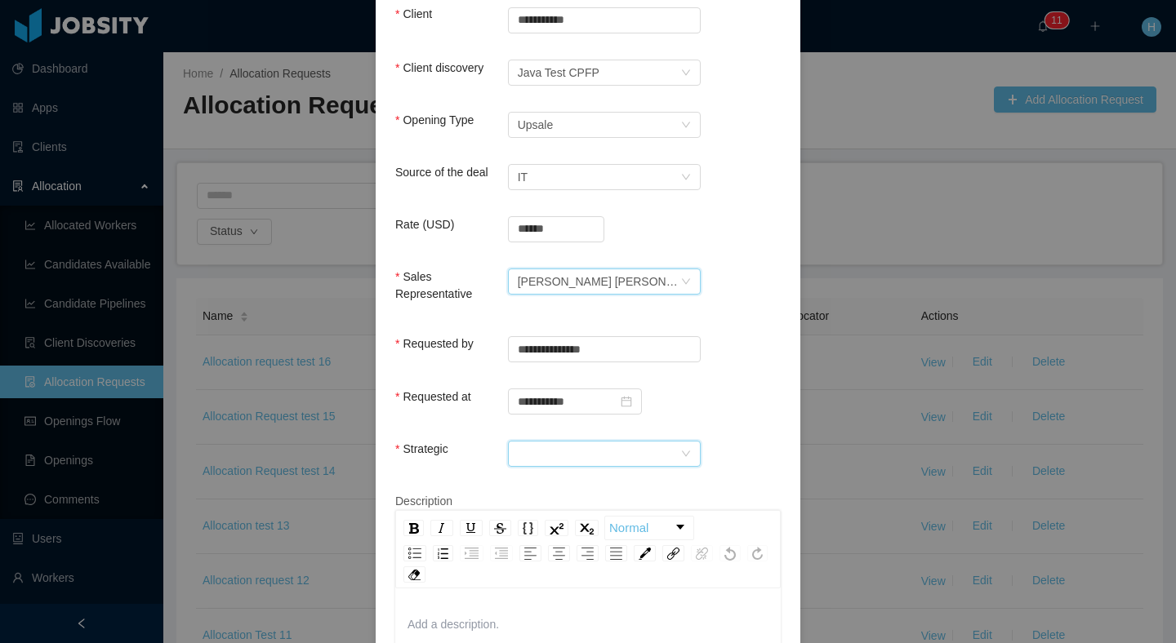
click at [587, 447] on div at bounding box center [599, 454] width 162 height 24
click at [584, 492] on li "Yes" at bounding box center [597, 484] width 193 height 26
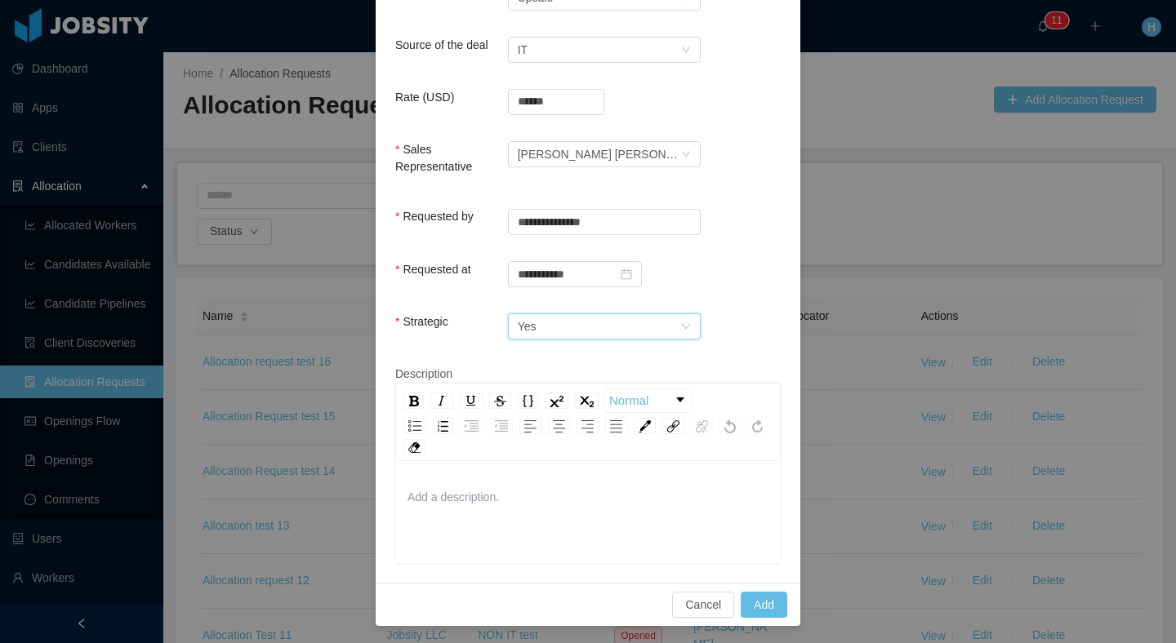
scroll to position [318, 0]
click at [757, 603] on button "Add" at bounding box center [763, 607] width 47 height 26
